Goal: Transaction & Acquisition: Purchase product/service

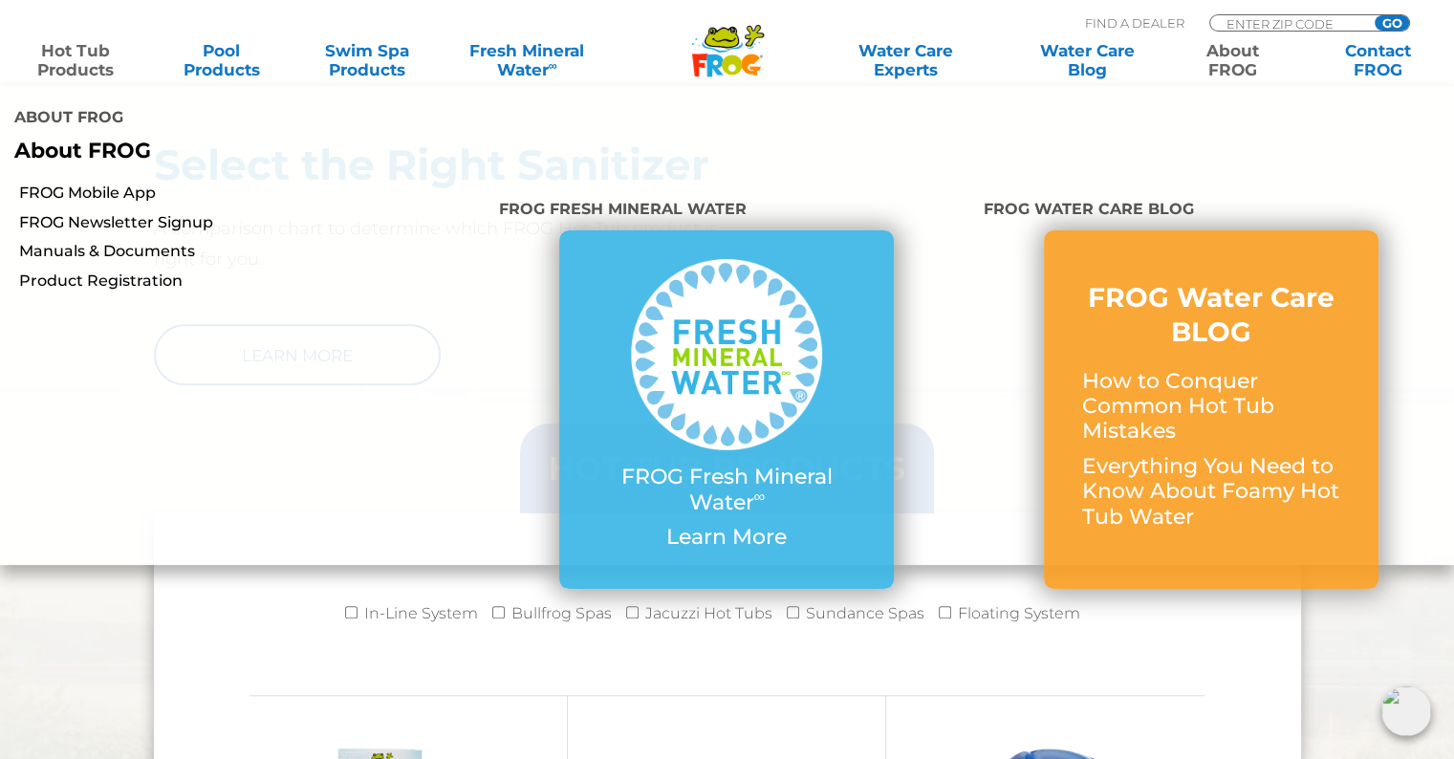
scroll to position [1544, 0]
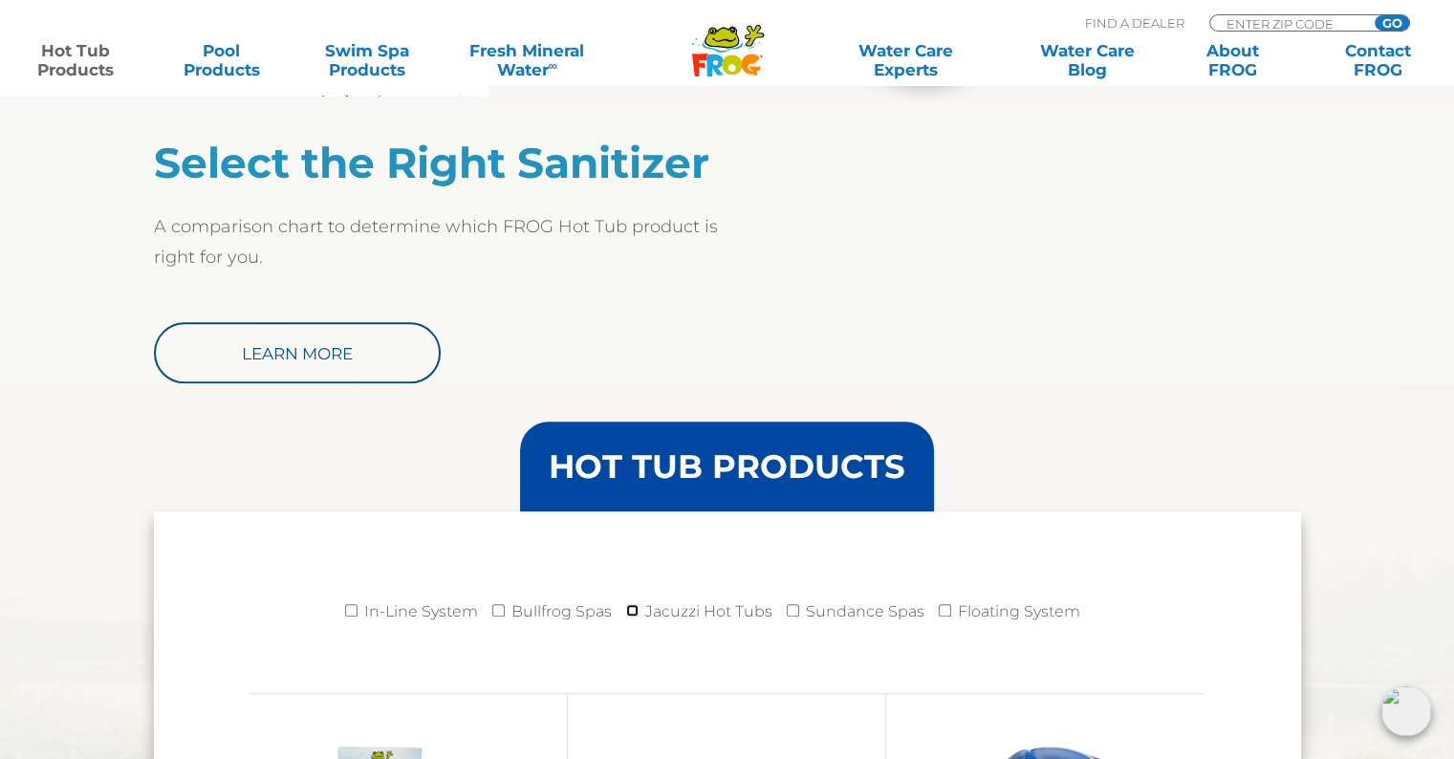
click at [630, 605] on input "Jacuzzi Hot Tubs" at bounding box center [632, 610] width 12 height 12
checkbox input "true"
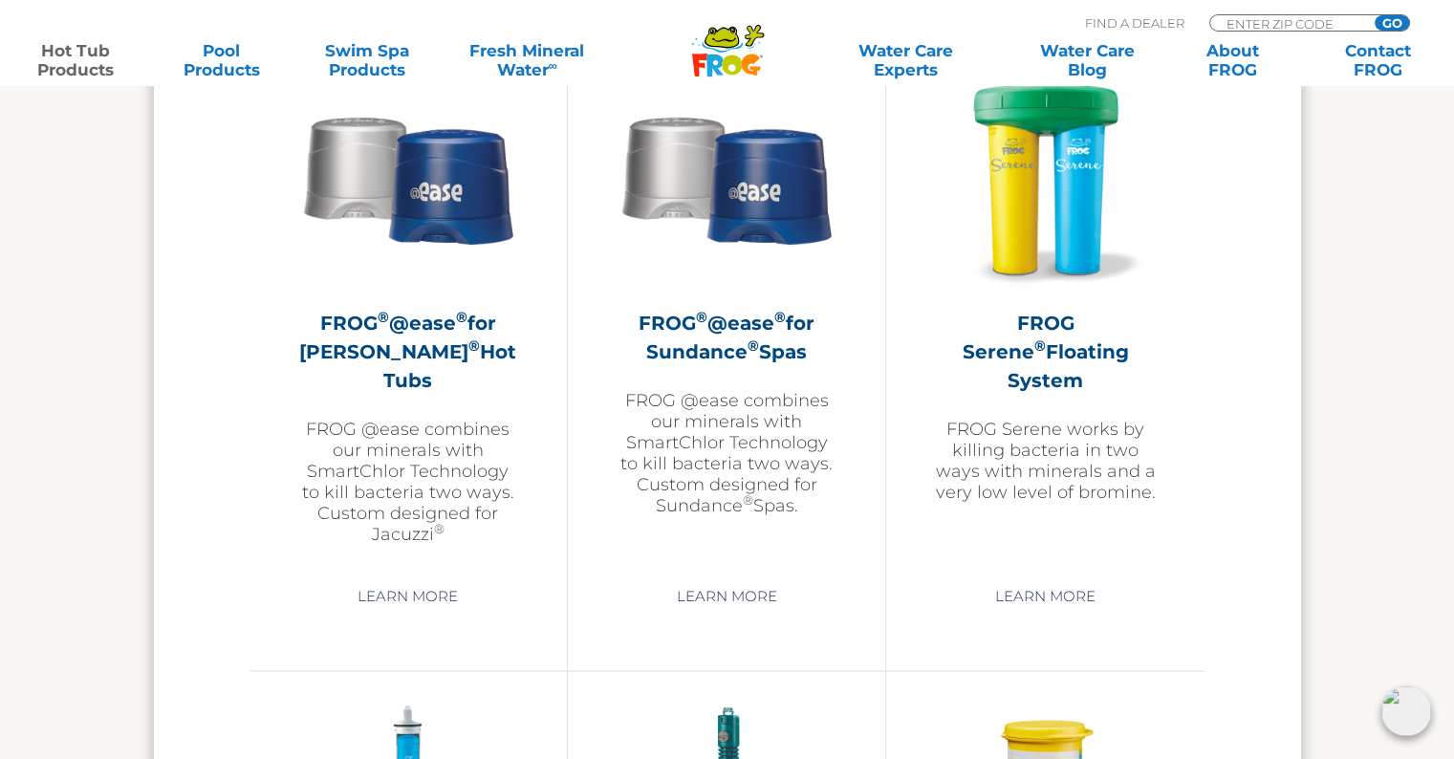
scroll to position [3467, 0]
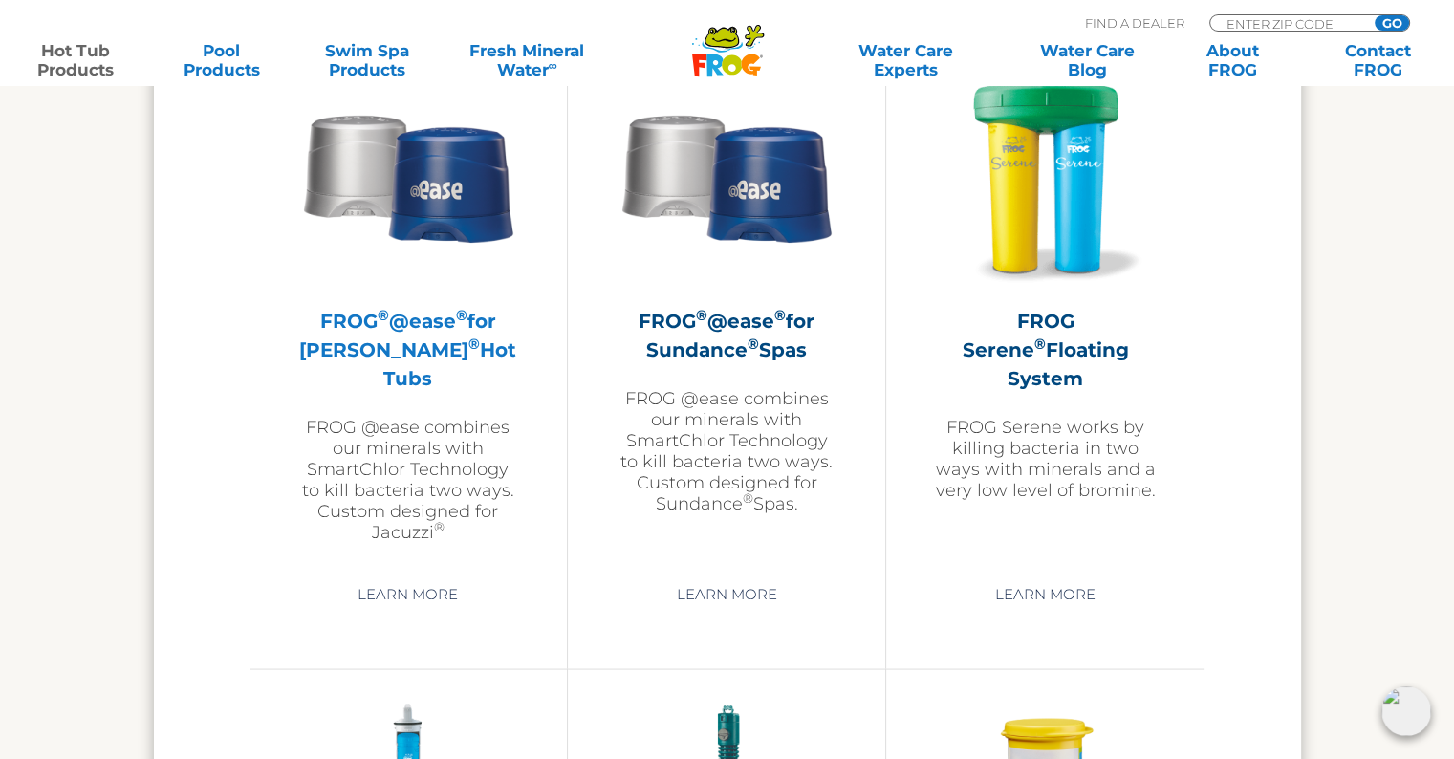
click at [405, 326] on h2 "FROG ® @ease ® for Jacuzzi ® Hot Tubs" at bounding box center [408, 349] width 222 height 86
